Goal: Transaction & Acquisition: Subscribe to service/newsletter

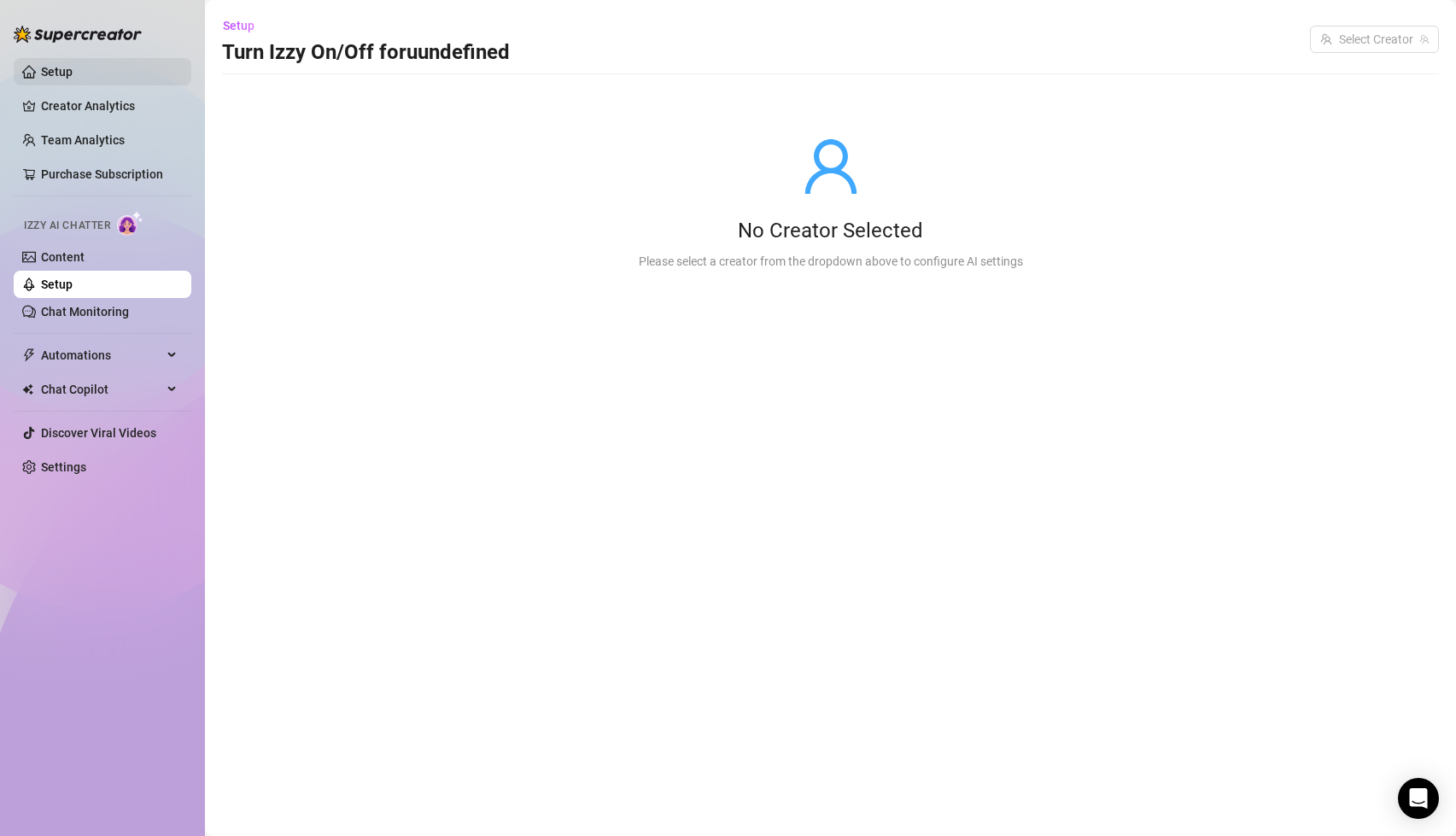
click at [73, 66] on link "Setup" at bounding box center [56, 71] width 31 height 13
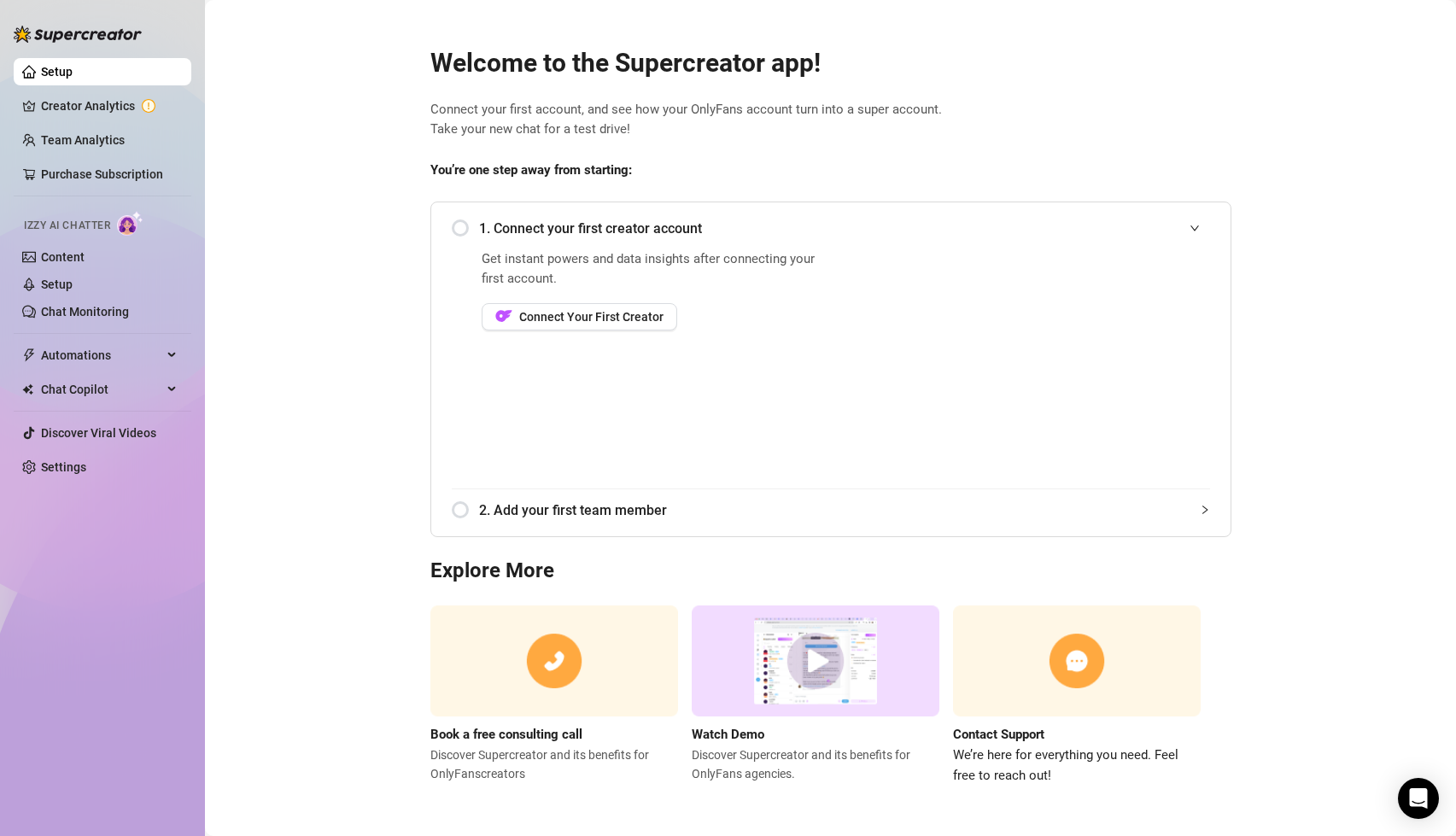
click at [1150, 145] on div "Welcome to the Supercreator app! Connect your first account, and see how your O…" at bounding box center [831, 406] width 829 height 760
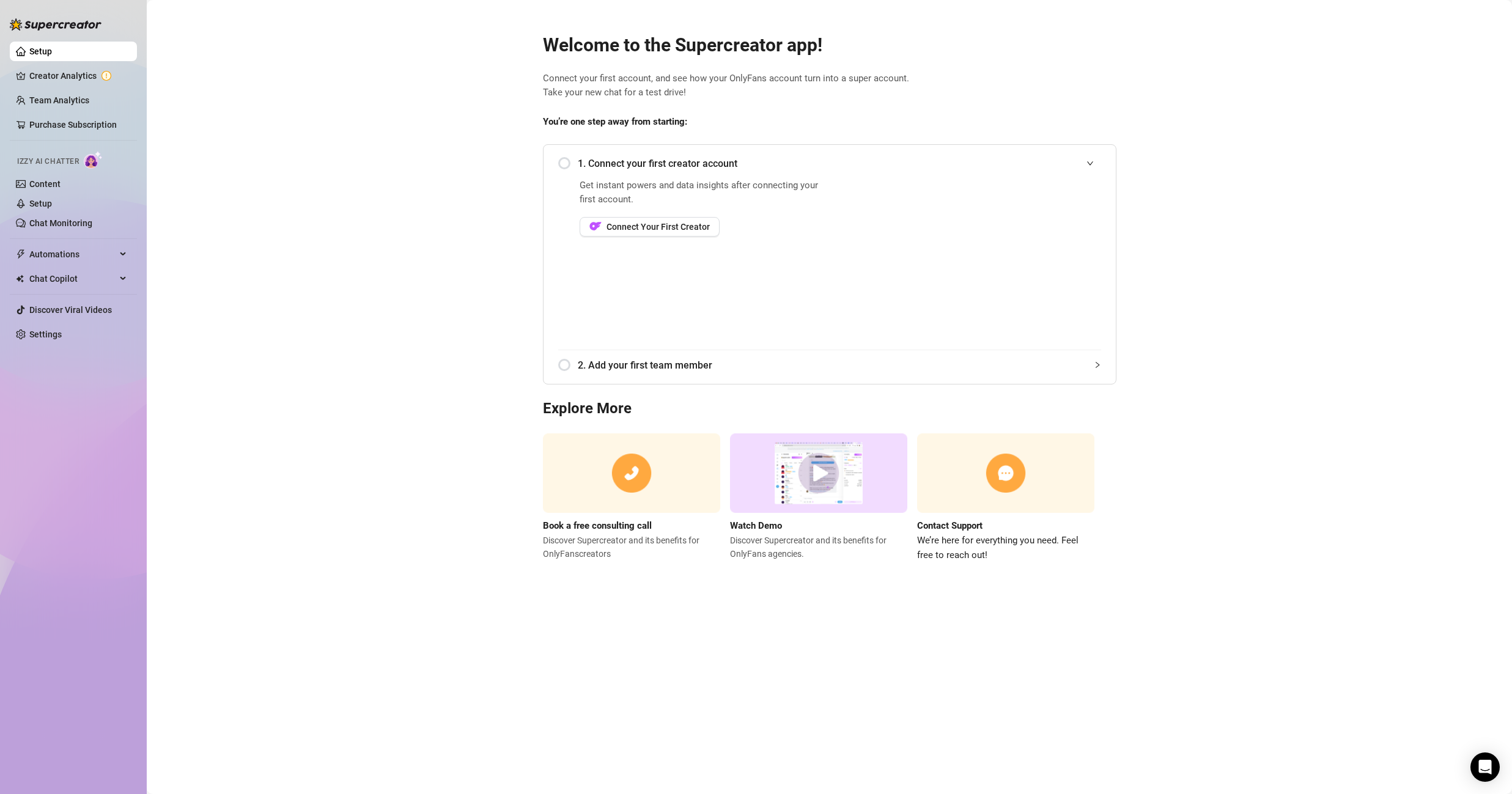
click at [1042, 101] on main "Welcome to the Supercreator app! Connect your first account, and see how your O…" at bounding box center [829, 397] width 1365 height 794
drag, startPoint x: 1326, startPoint y: 101, endPoint x: 1040, endPoint y: 121, distance: 286.7
click at [1042, 101] on main "Welcome to the Supercreator app! Connect your first account, and see how your O…" at bounding box center [829, 397] width 1365 height 794
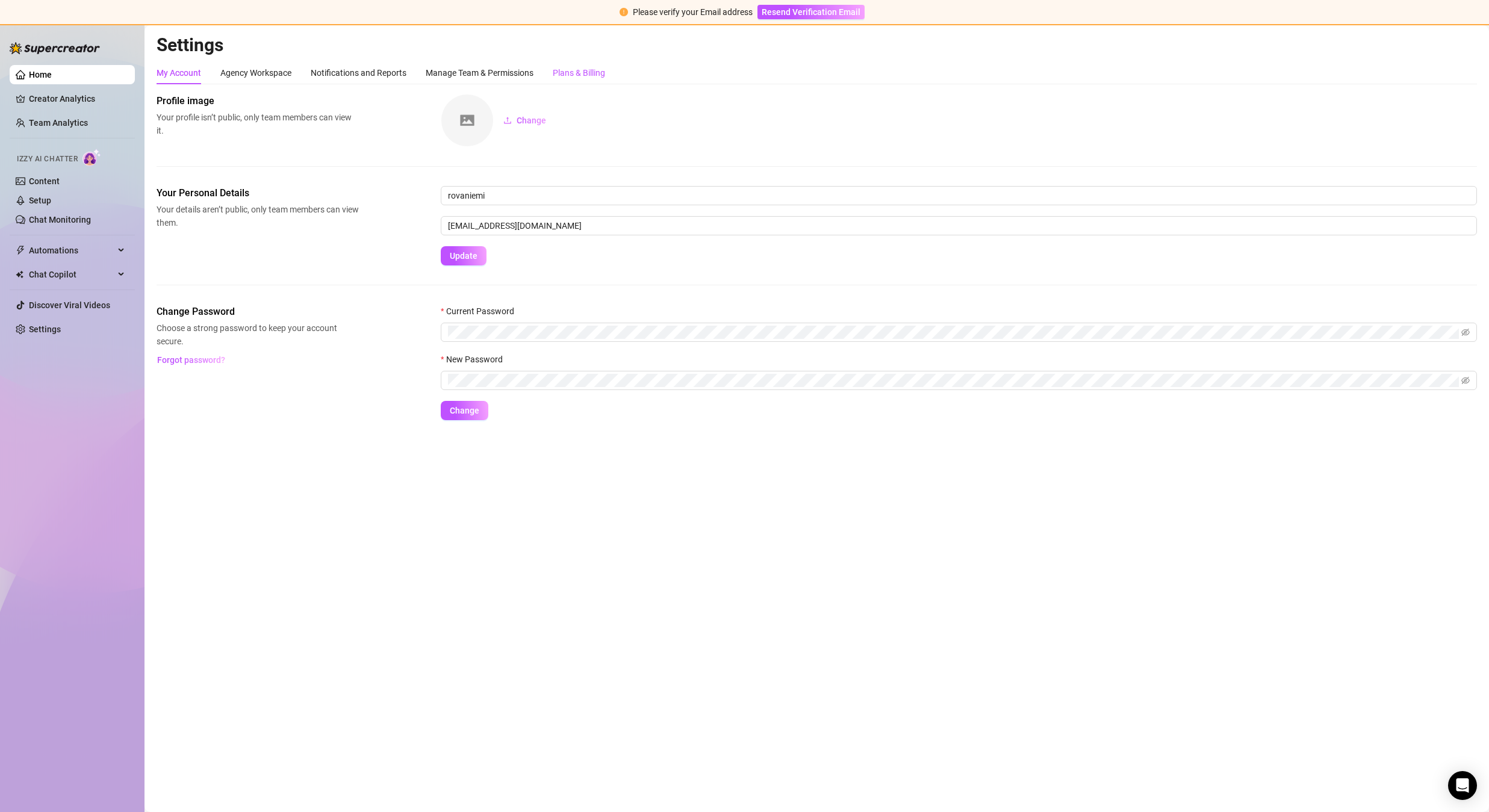
click at [560, 72] on div "Plans & Billing" at bounding box center [578, 73] width 52 height 13
click at [562, 71] on div "Plans & Billing" at bounding box center [578, 73] width 52 height 13
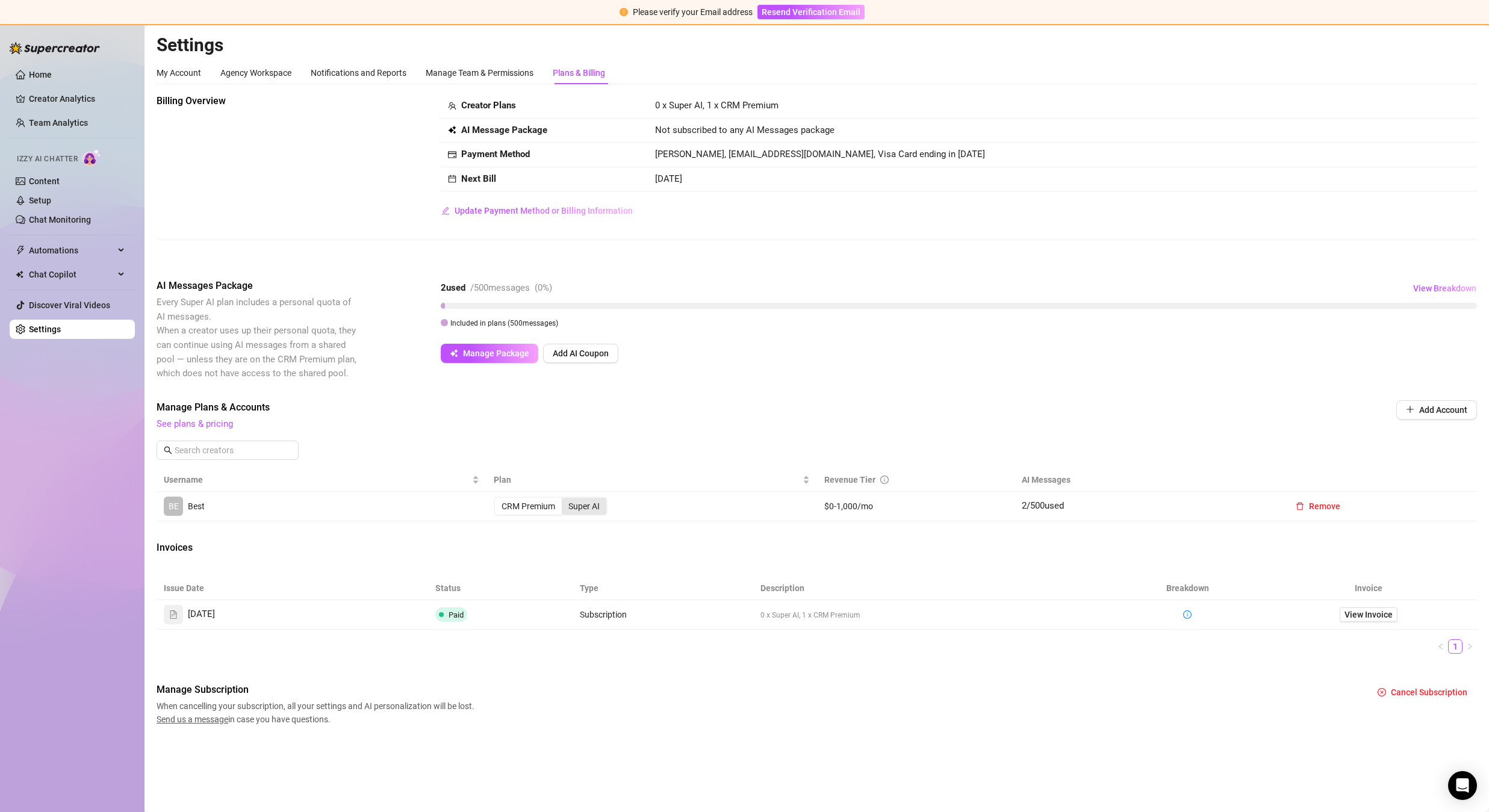
click at [589, 510] on div "Super AI" at bounding box center [583, 506] width 45 height 17
click at [565, 499] on input "Super AI" at bounding box center [565, 499] width 0 height 0
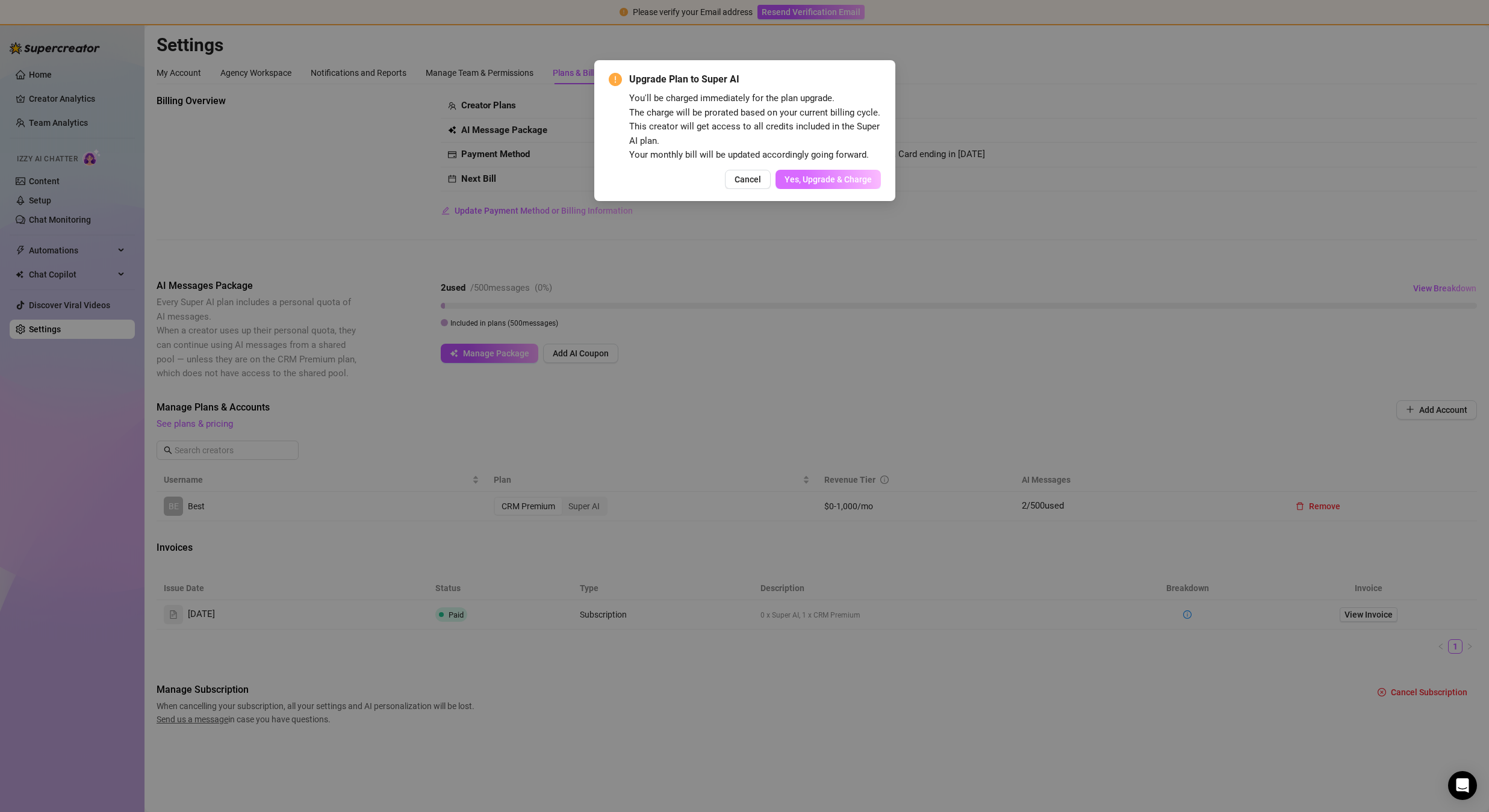
click at [846, 177] on span "Yes, Upgrade & Charge" at bounding box center [828, 179] width 87 height 9
